Goal: Information Seeking & Learning: Learn about a topic

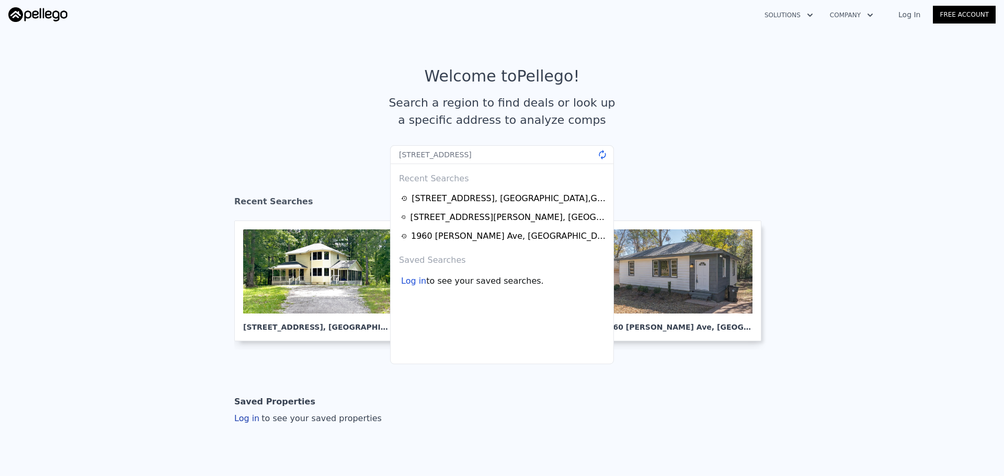
type input "[STREET_ADDRESS]"
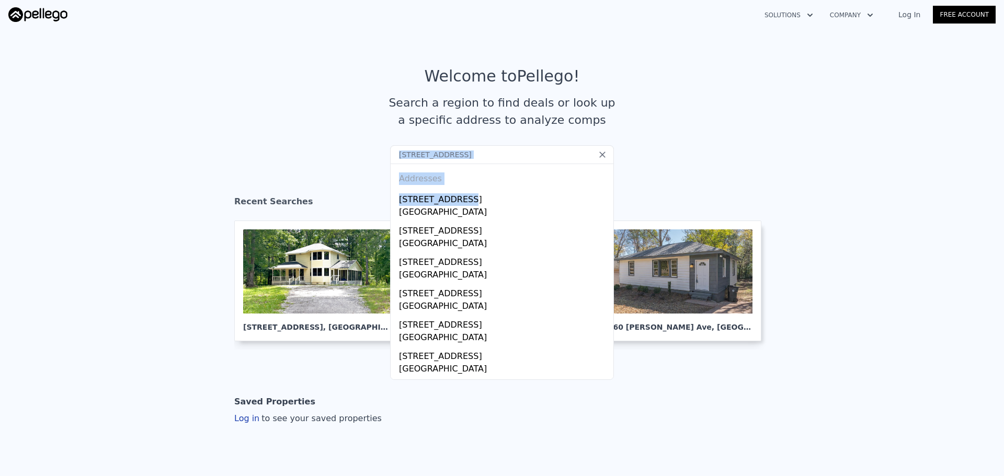
drag, startPoint x: 479, startPoint y: 203, endPoint x: 650, endPoint y: 182, distance: 171.8
click at [653, 182] on section "Welcome to Pellego ! Search a region to find deals or look up a specific addres…" at bounding box center [502, 106] width 1004 height 162
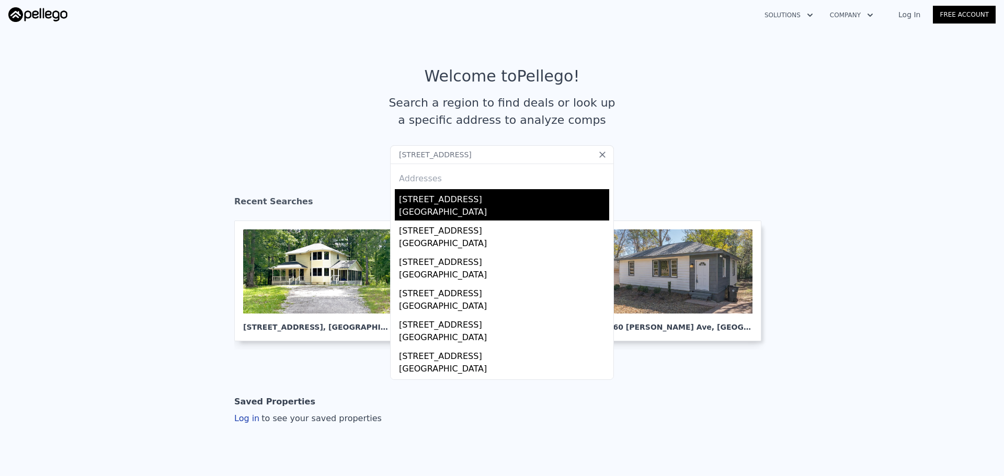
click at [459, 208] on div "[GEOGRAPHIC_DATA]" at bounding box center [504, 213] width 210 height 15
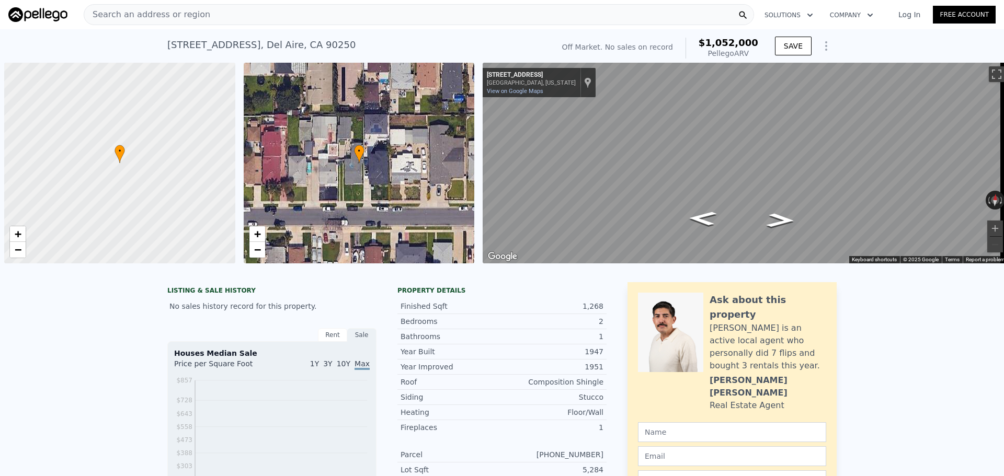
scroll to position [0, 4]
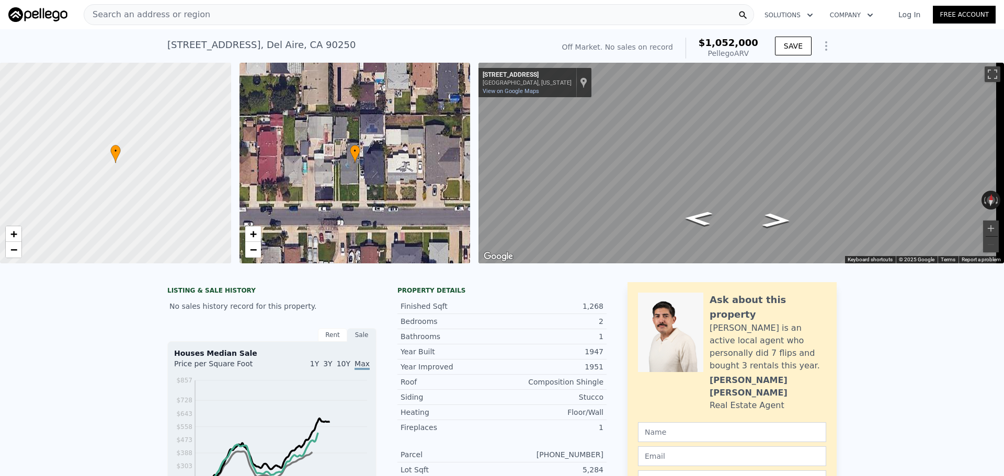
click at [279, 18] on div "Search an address or region" at bounding box center [419, 14] width 670 height 21
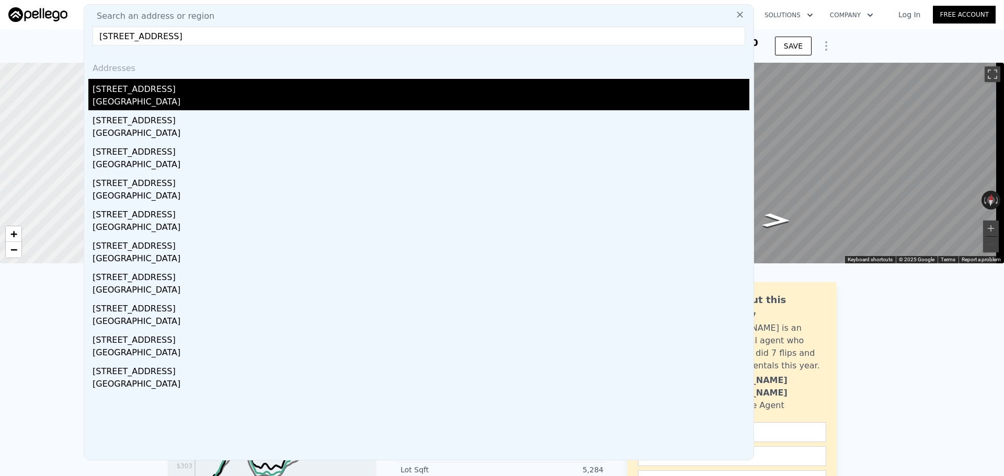
type input "[STREET_ADDRESS]"
click at [234, 101] on div "[GEOGRAPHIC_DATA]" at bounding box center [421, 103] width 657 height 15
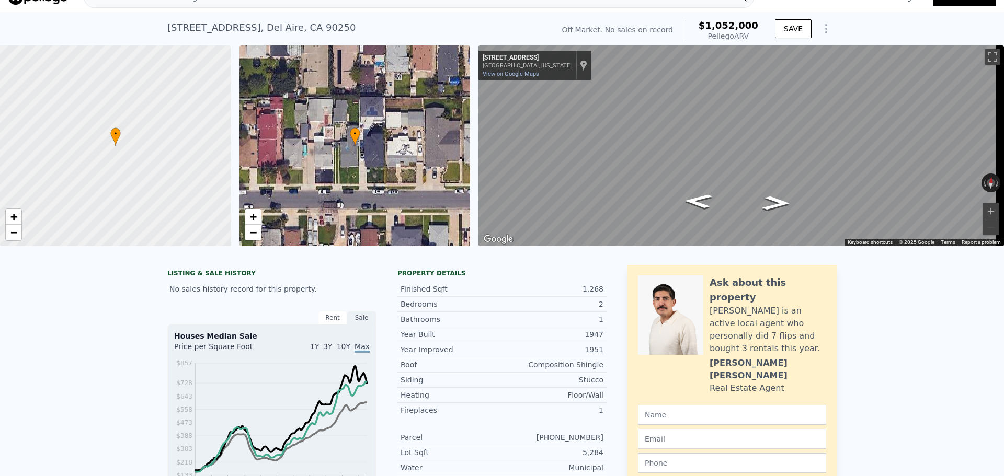
scroll to position [4, 0]
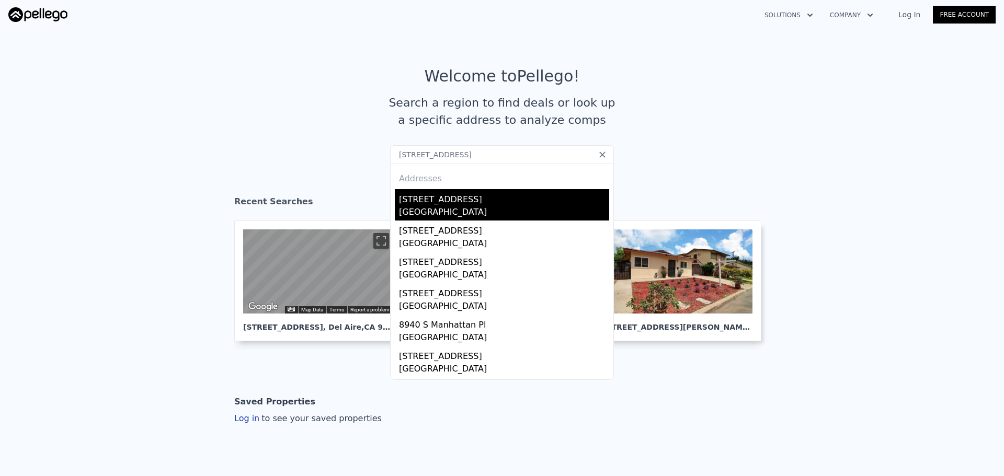
type input "10318 S Manhattan Pl, Los Angeles, CA 90047"
click at [442, 213] on div "Los Angeles, CA 90047" at bounding box center [504, 213] width 210 height 15
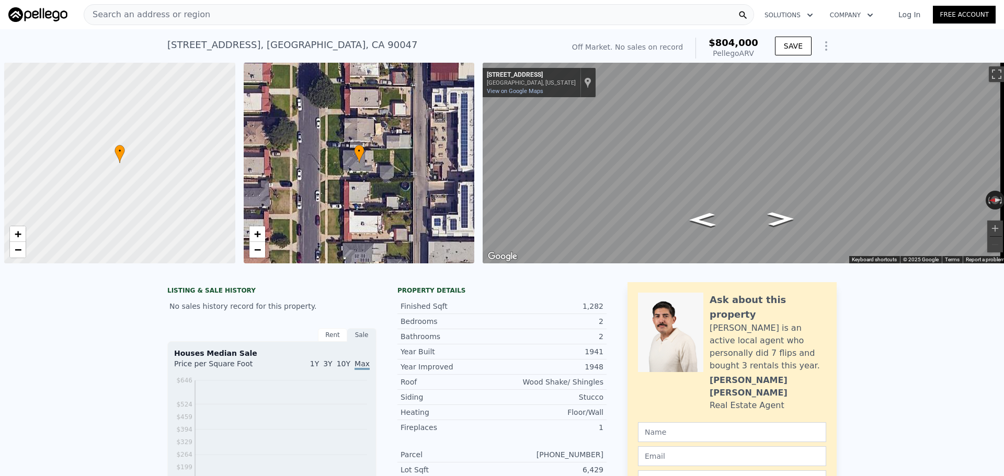
scroll to position [0, 4]
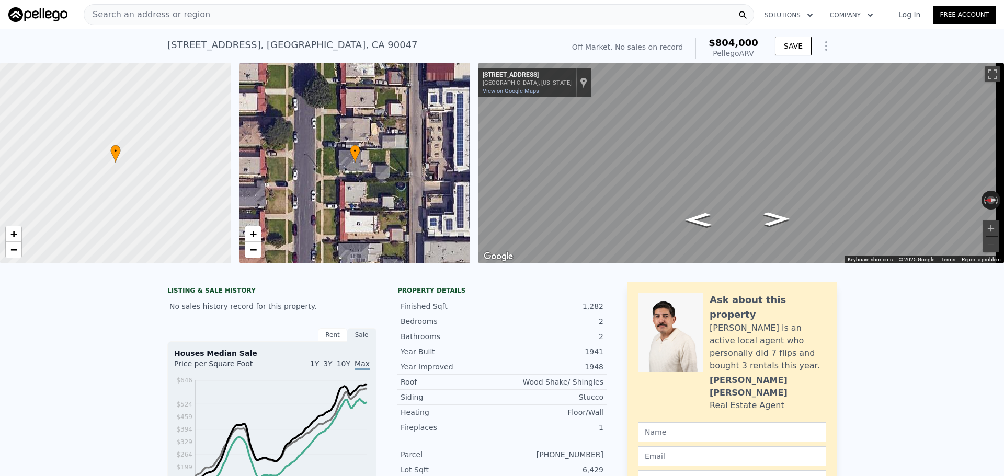
click at [331, 18] on div "Search an address or region" at bounding box center [419, 14] width 670 height 21
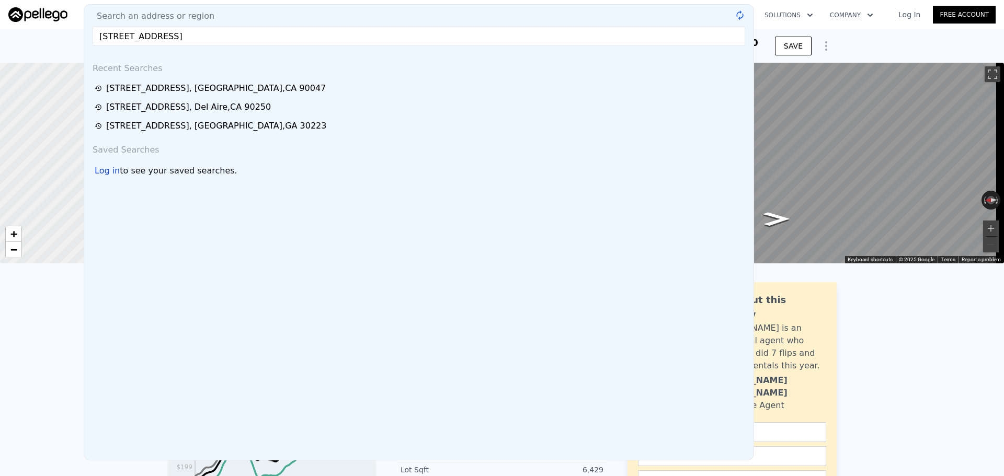
type input "308 Gardenia Ave, Camarillo, CA 93010"
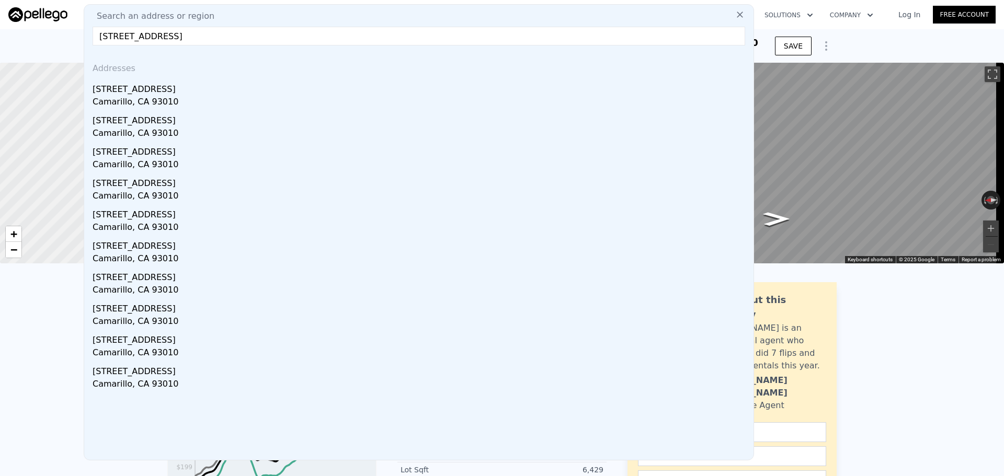
click at [206, 83] on div "1426 Gardenia Ave" at bounding box center [421, 87] width 657 height 17
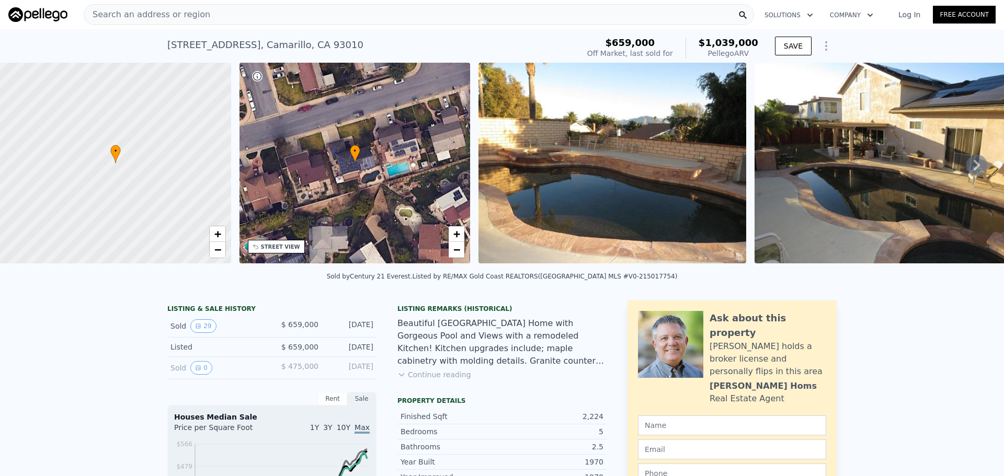
click at [271, 22] on div "Search an address or region" at bounding box center [419, 14] width 670 height 21
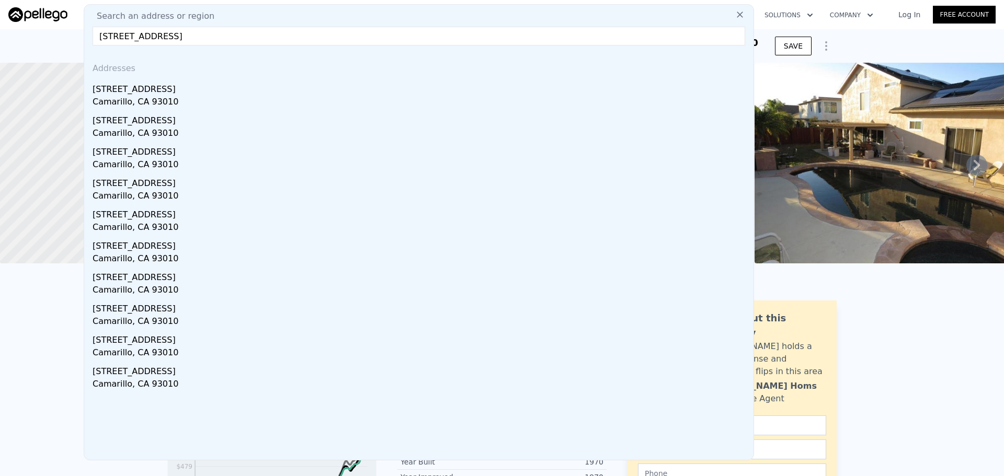
click at [221, 38] on input "308 Gardenia Avenue, Camarillo, CA 93010" at bounding box center [419, 36] width 653 height 19
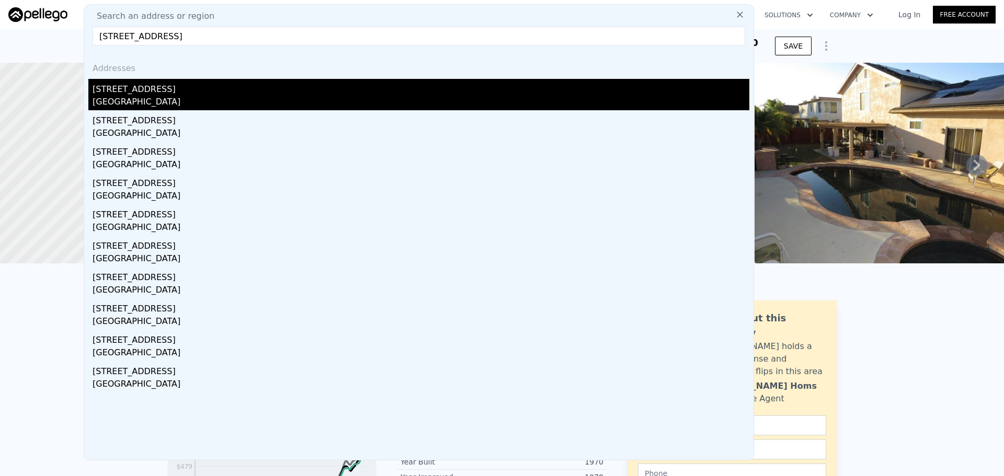
type input "308 Gardenia Avenue, CA 93010"
click at [216, 95] on div "308 Gardenia Ave" at bounding box center [421, 87] width 657 height 17
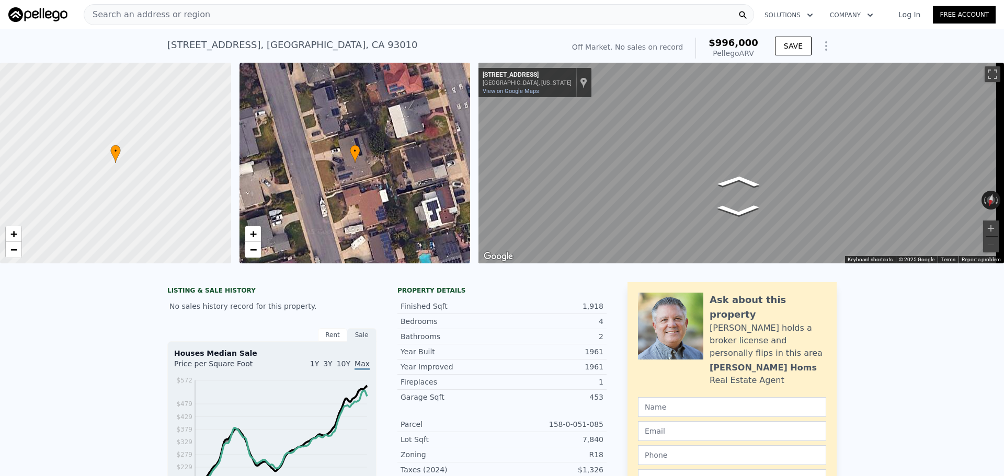
click at [768, 230] on div "Map" at bounding box center [742, 163] width 526 height 201
click at [456, 158] on div "• + − • + − ← Move left → Move right ↑ Move up ↓ Move down + Zoom in - Zoom out…" at bounding box center [502, 163] width 1004 height 201
click at [547, 303] on div "Finished Sqft 1,918 Bedrooms 4 Bathrooms 2 Year Built 1961 Year Improved 1961 F…" at bounding box center [501, 394] width 209 height 198
